Goal: Information Seeking & Learning: Understand process/instructions

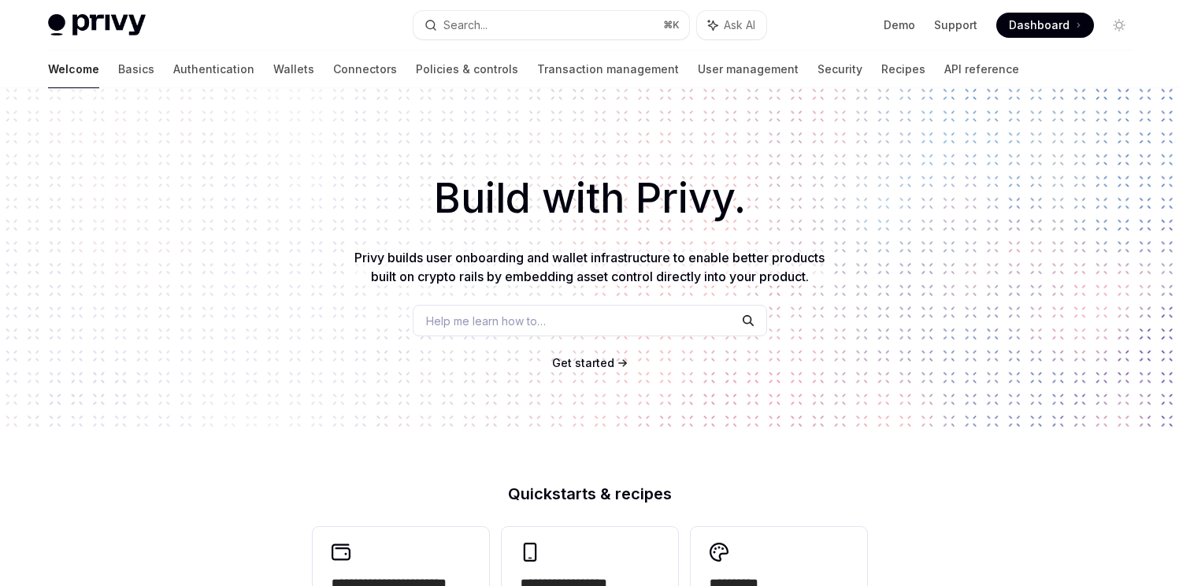
scroll to position [9, 0]
click at [273, 68] on link "Wallets" at bounding box center [293, 69] width 41 height 38
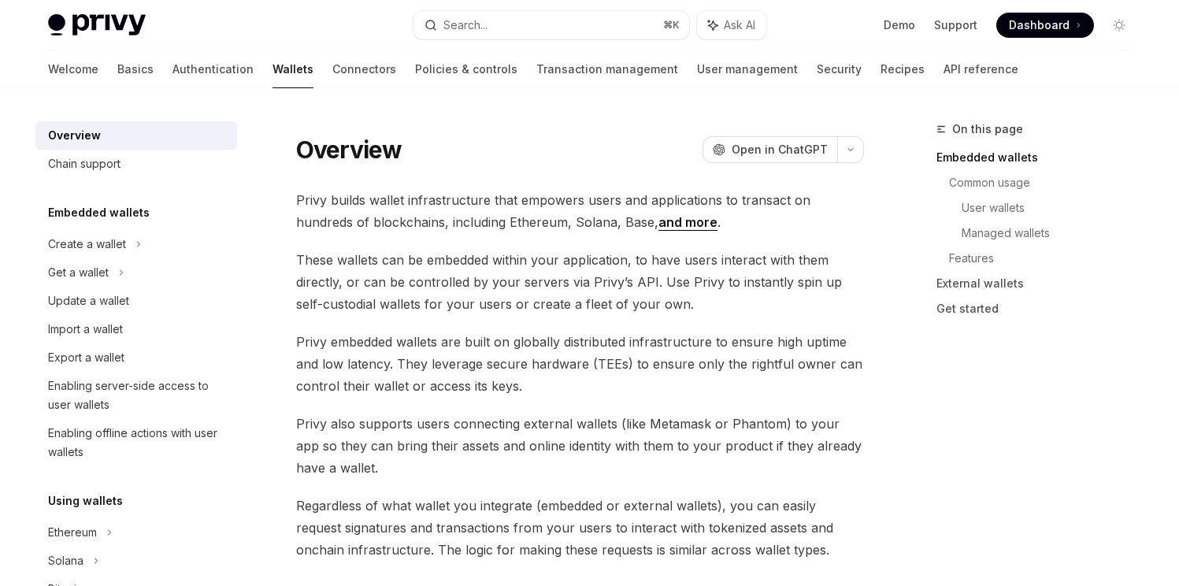
click at [97, 29] on img at bounding box center [97, 25] width 98 height 22
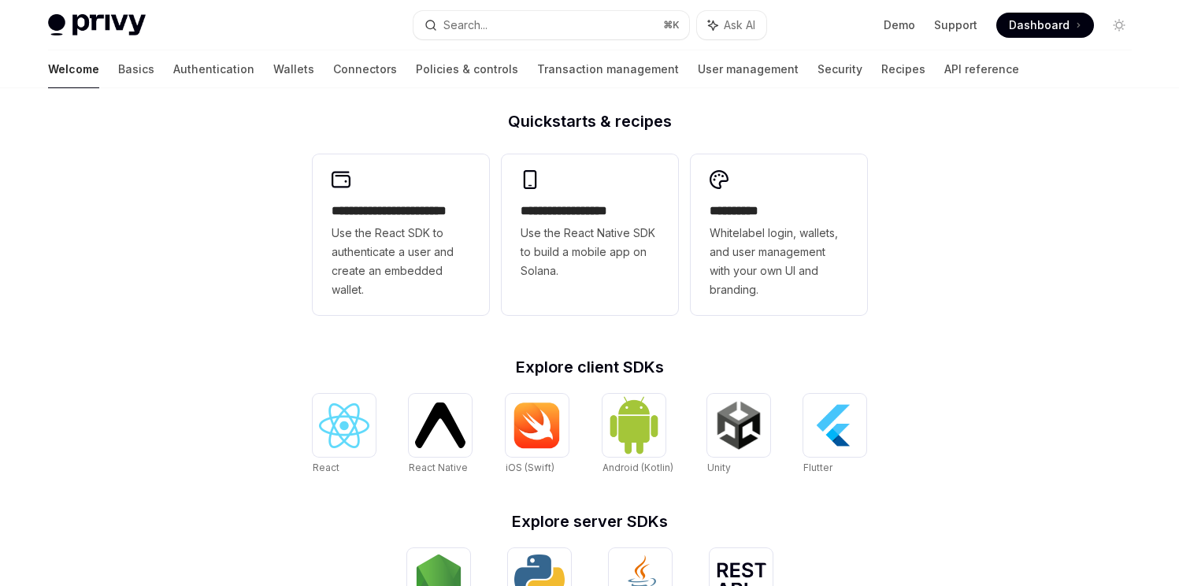
scroll to position [376, 0]
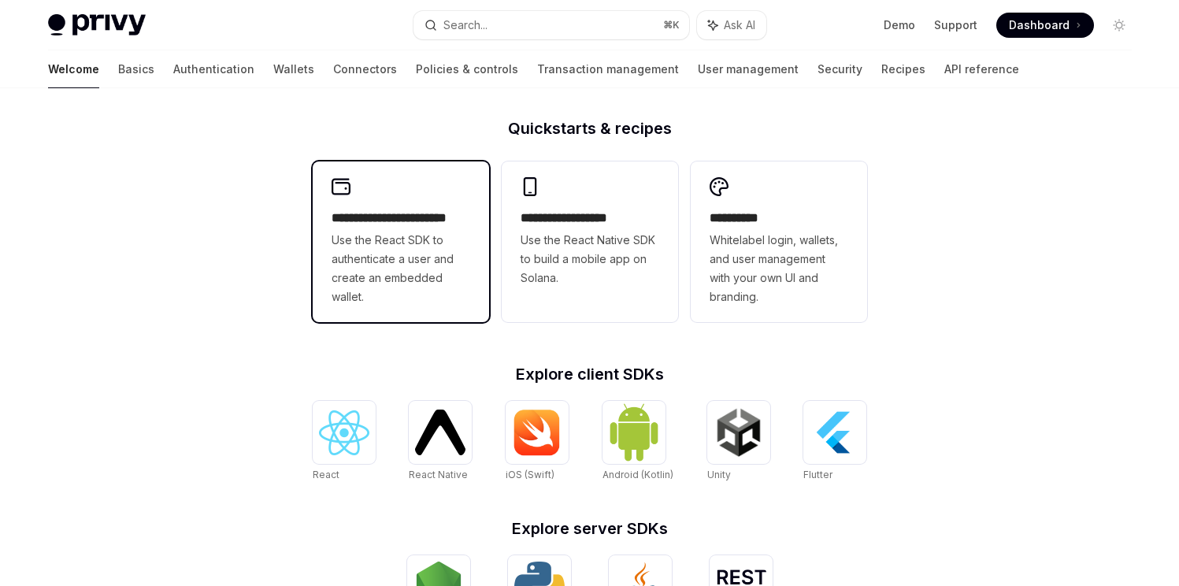
click at [365, 239] on span "Use the React SDK to authenticate a user and create an embedded wallet." at bounding box center [401, 269] width 139 height 76
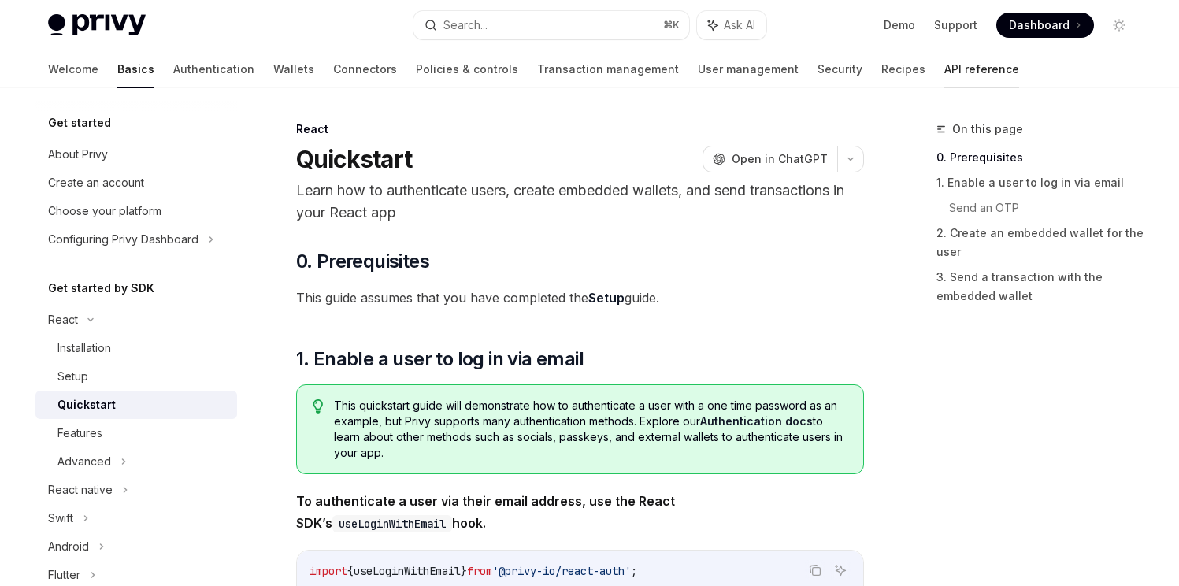
click at [944, 76] on link "API reference" at bounding box center [981, 69] width 75 height 38
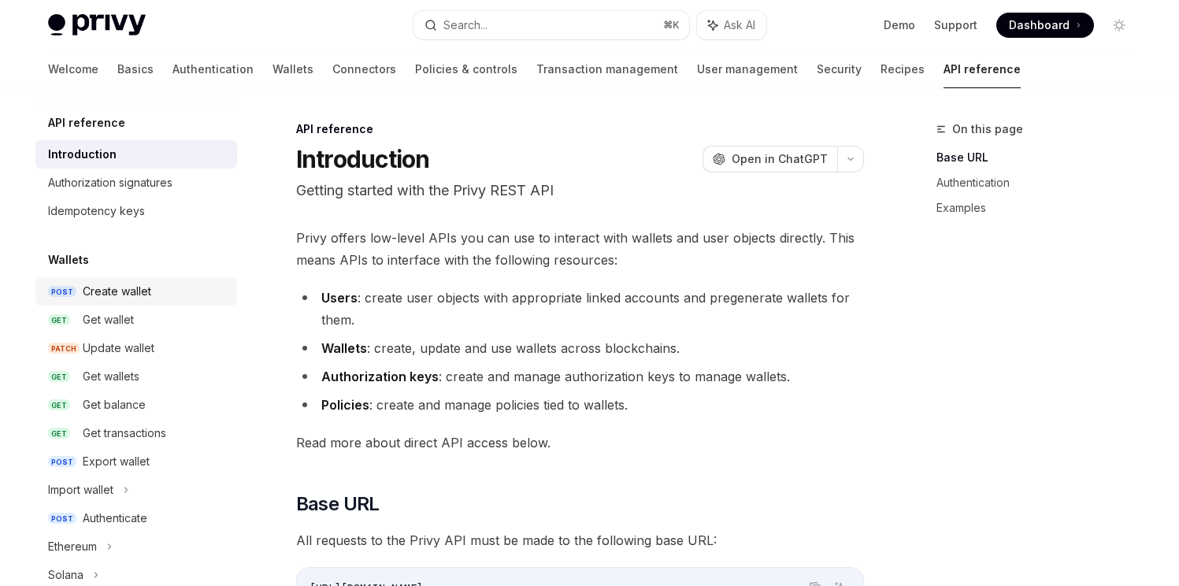
click at [121, 295] on div "Create wallet" at bounding box center [117, 291] width 69 height 19
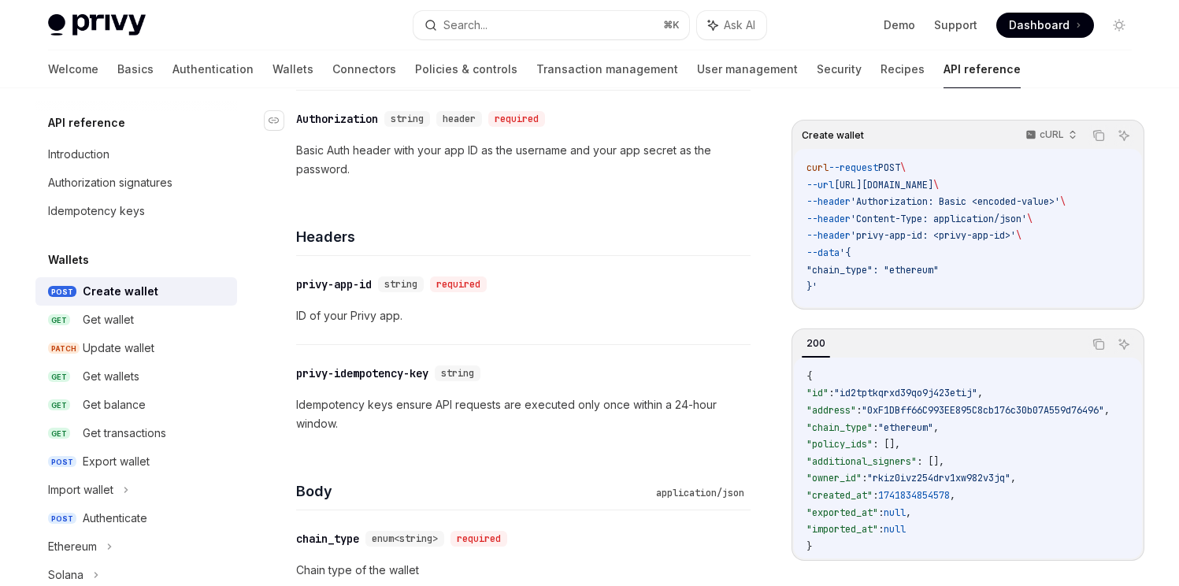
scroll to position [291, 0]
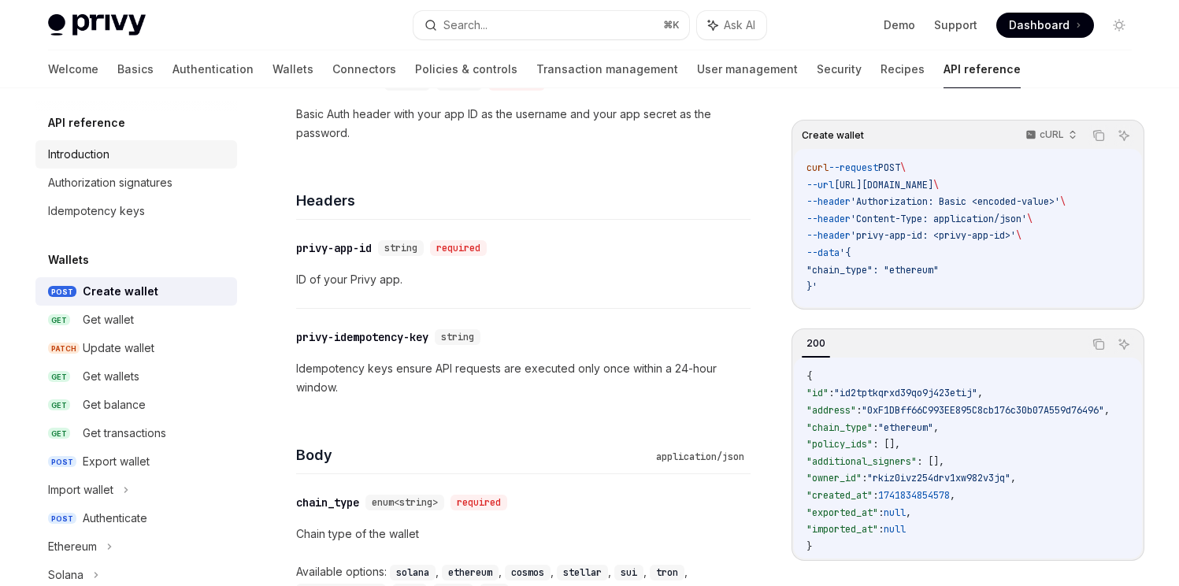
click at [94, 154] on div "Introduction" at bounding box center [78, 154] width 61 height 19
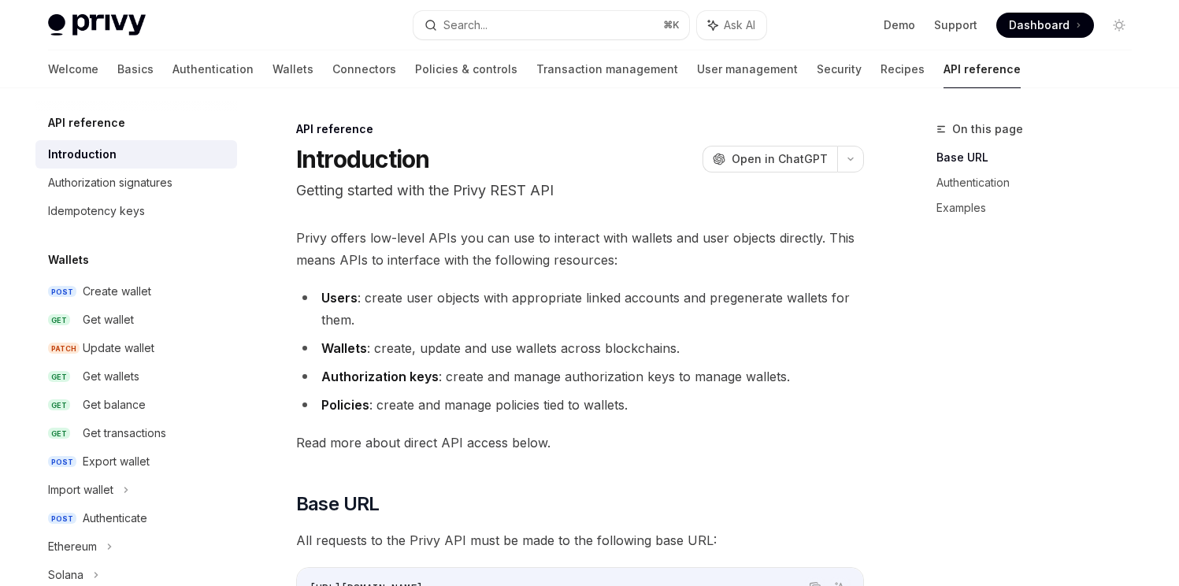
type textarea "*"
click at [825, 158] on span "Open in ChatGPT" at bounding box center [780, 159] width 96 height 16
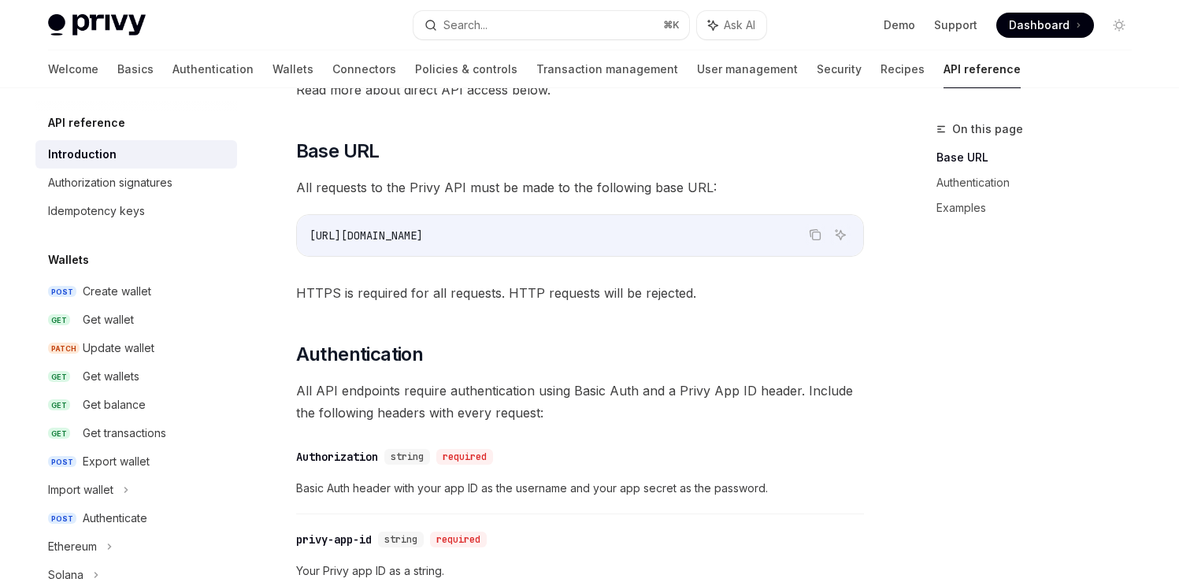
scroll to position [1088, 0]
